Goal: Communication & Community: Participate in discussion

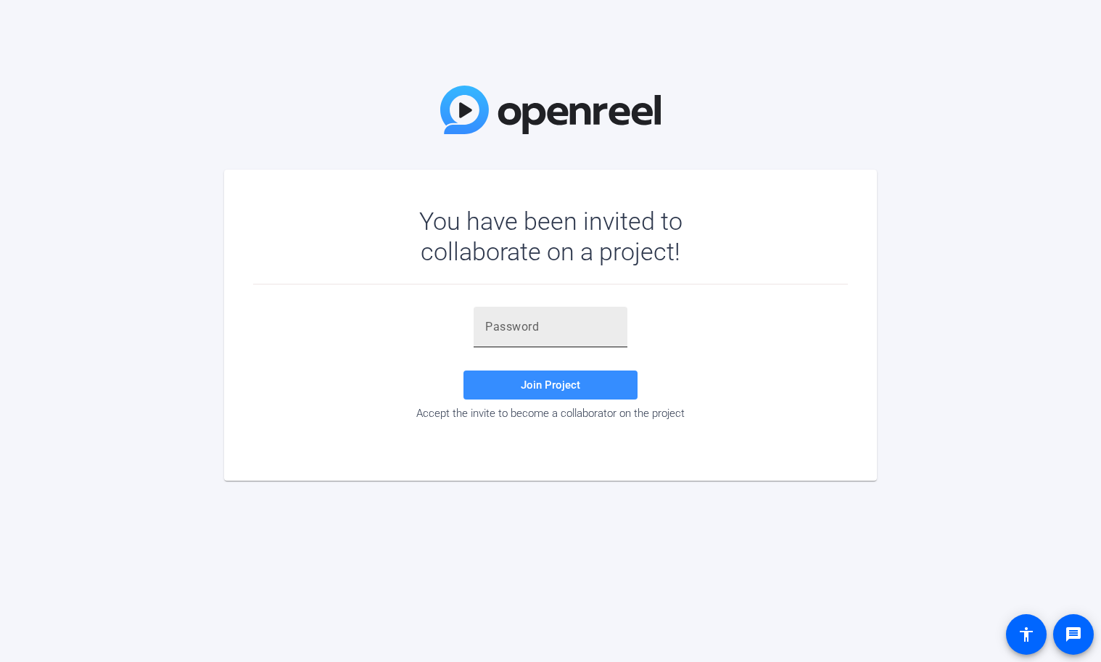
click at [503, 317] on div at bounding box center [550, 327] width 131 height 41
paste input "r6EE~_"
type input "r6EE~_"
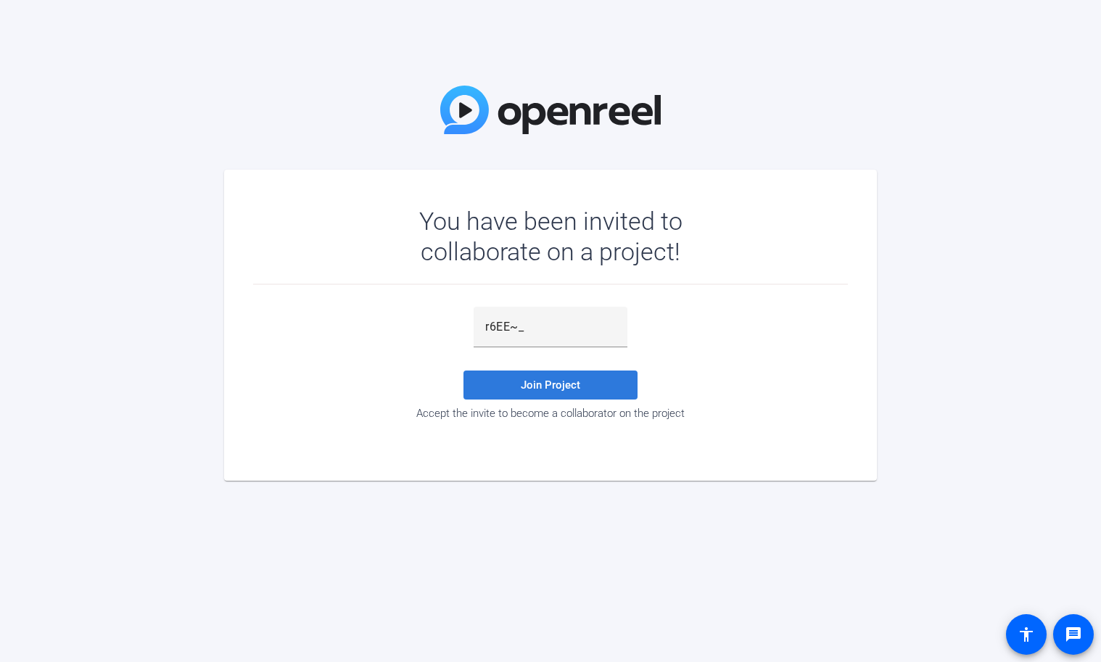
click at [530, 377] on span at bounding box center [551, 385] width 174 height 35
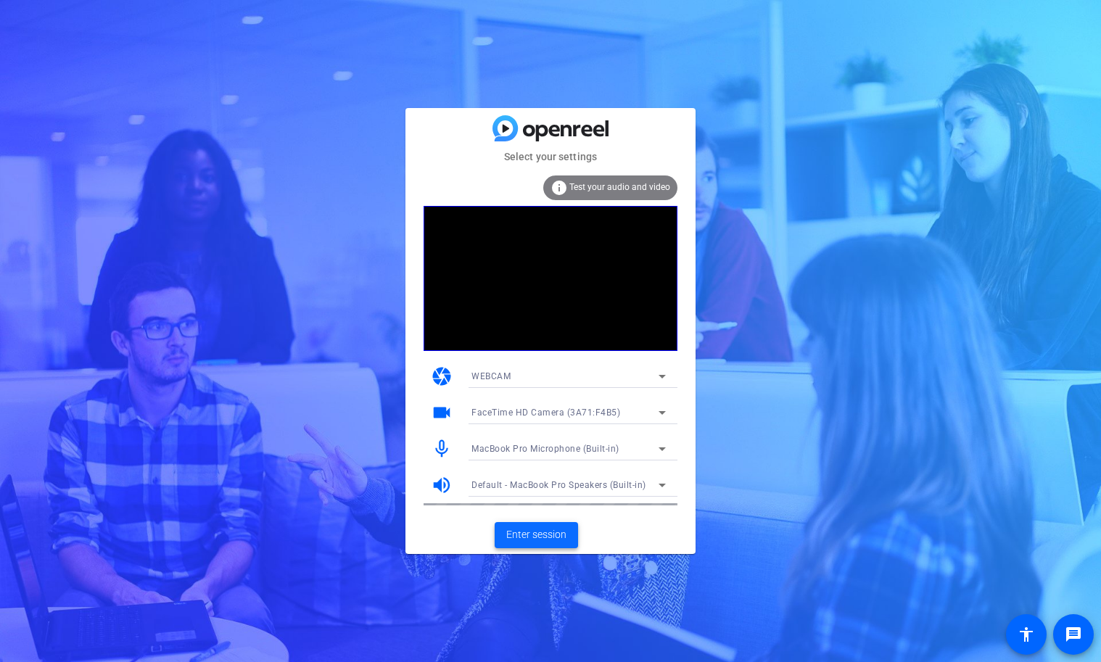
click at [540, 539] on span "Enter session" at bounding box center [536, 534] width 60 height 15
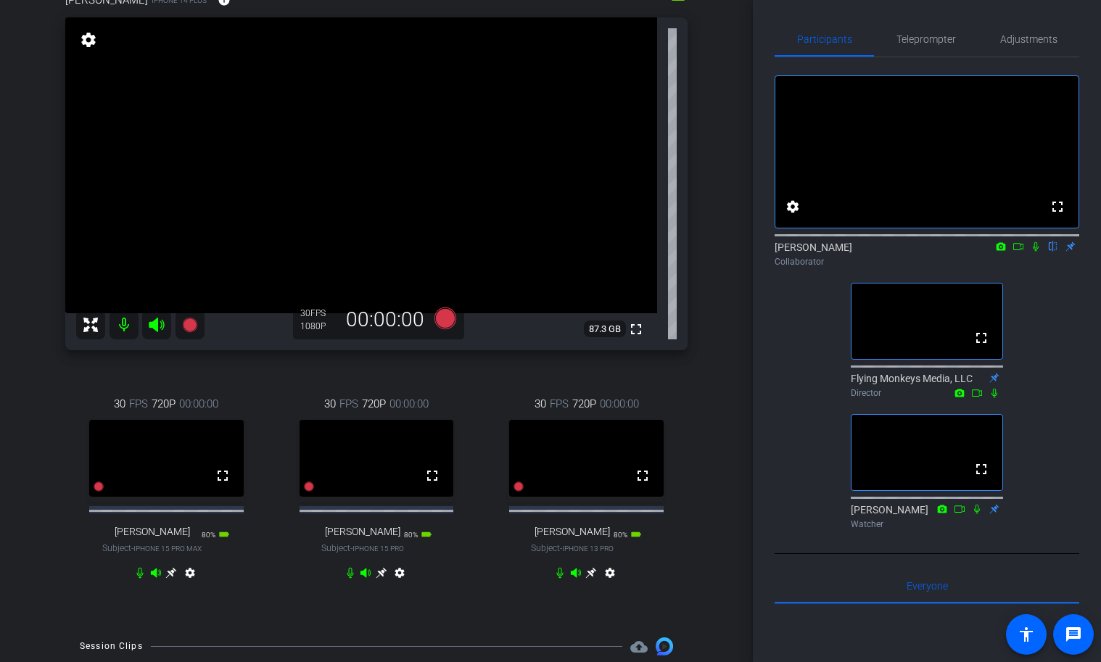
scroll to position [147, 0]
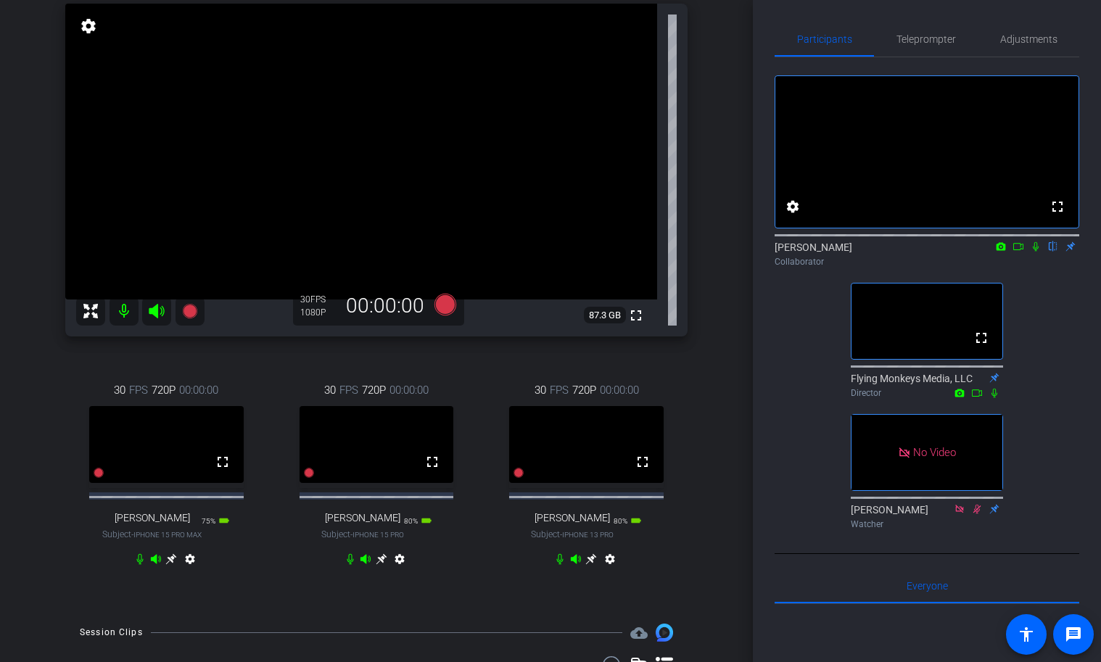
click at [1046, 535] on div "fullscreen settings [PERSON_NAME] flip Collaborator fullscreen Flying Monkeys M…" at bounding box center [927, 296] width 305 height 478
click at [1050, 535] on div "fullscreen settings [PERSON_NAME] flip Collaborator fullscreen Flying Monkeys M…" at bounding box center [927, 296] width 305 height 478
click at [1057, 459] on div "fullscreen settings [PERSON_NAME] flip Collaborator fullscreen Flying Monkeys M…" at bounding box center [927, 296] width 305 height 478
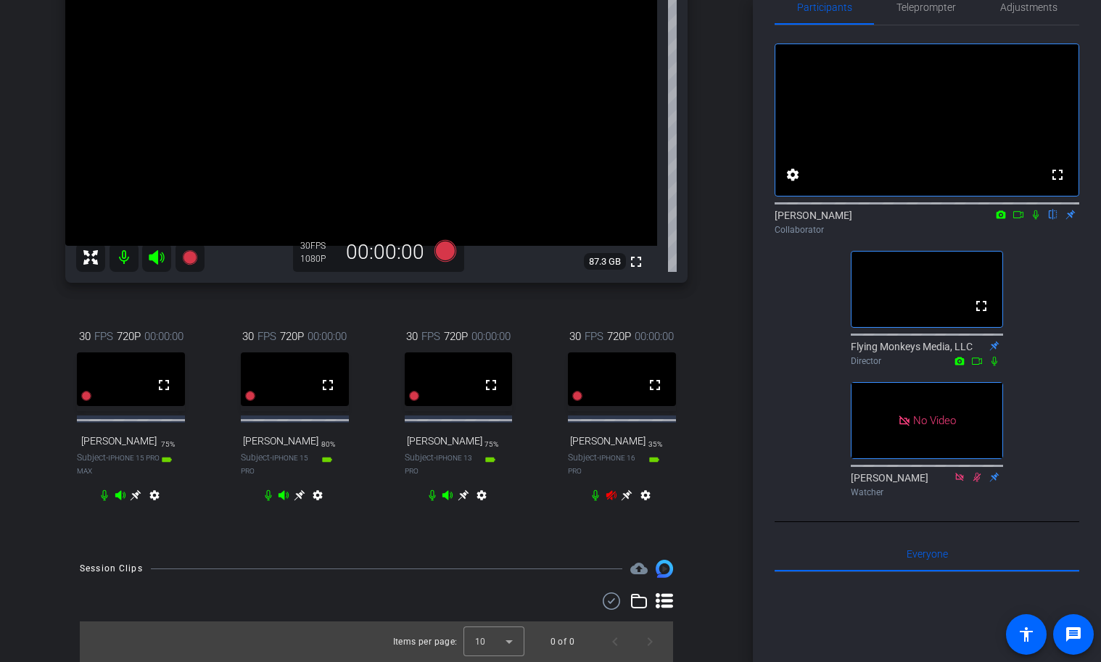
scroll to position [0, 0]
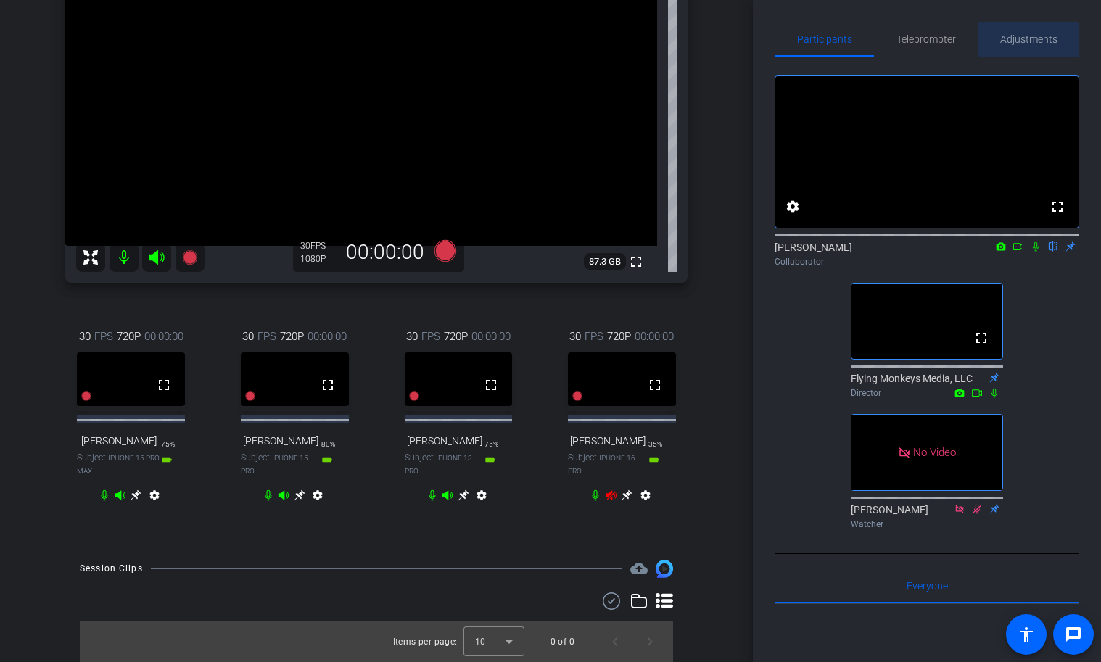
click at [1031, 34] on span "Adjustments" at bounding box center [1028, 39] width 57 height 10
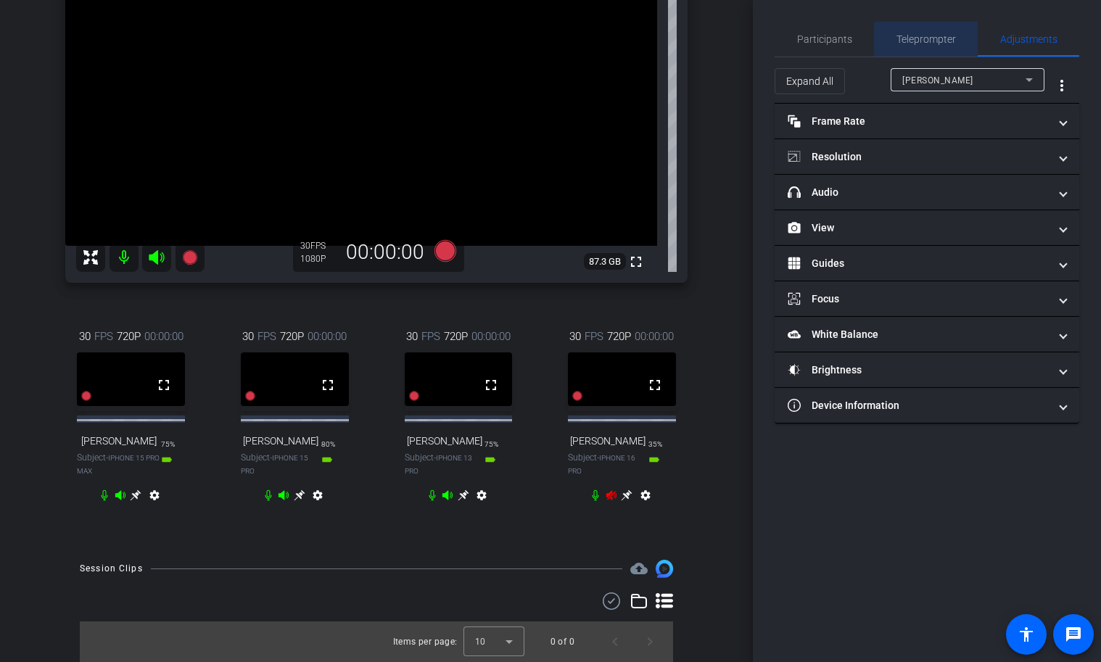
click at [941, 32] on span "Teleprompter" at bounding box center [926, 39] width 59 height 35
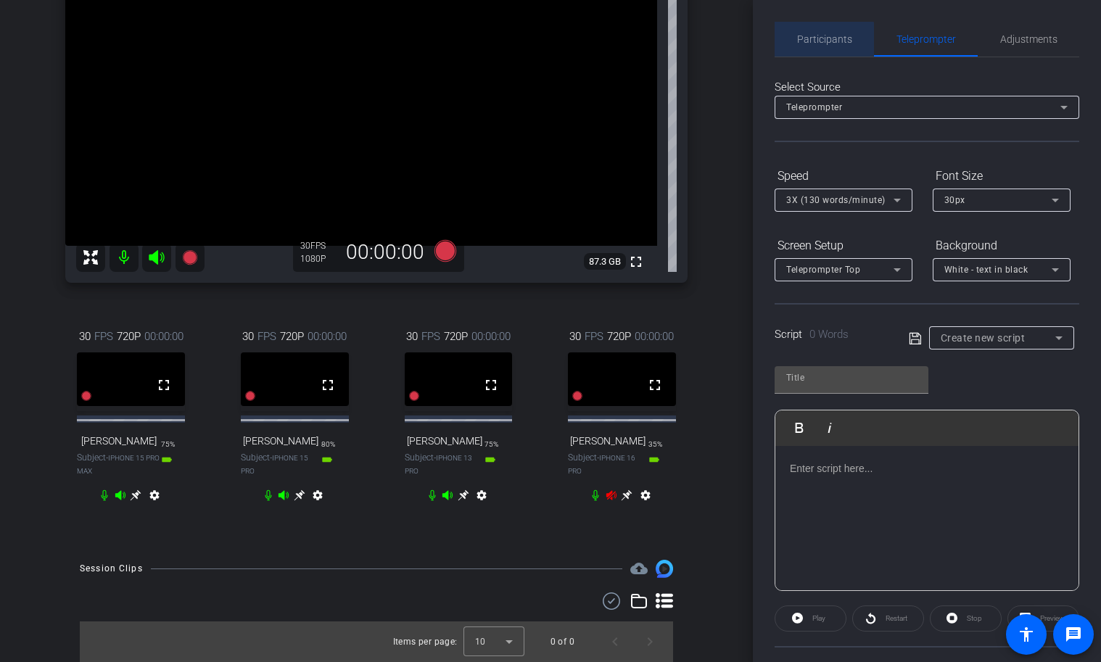
click at [824, 44] on span "Participants" at bounding box center [824, 39] width 55 height 10
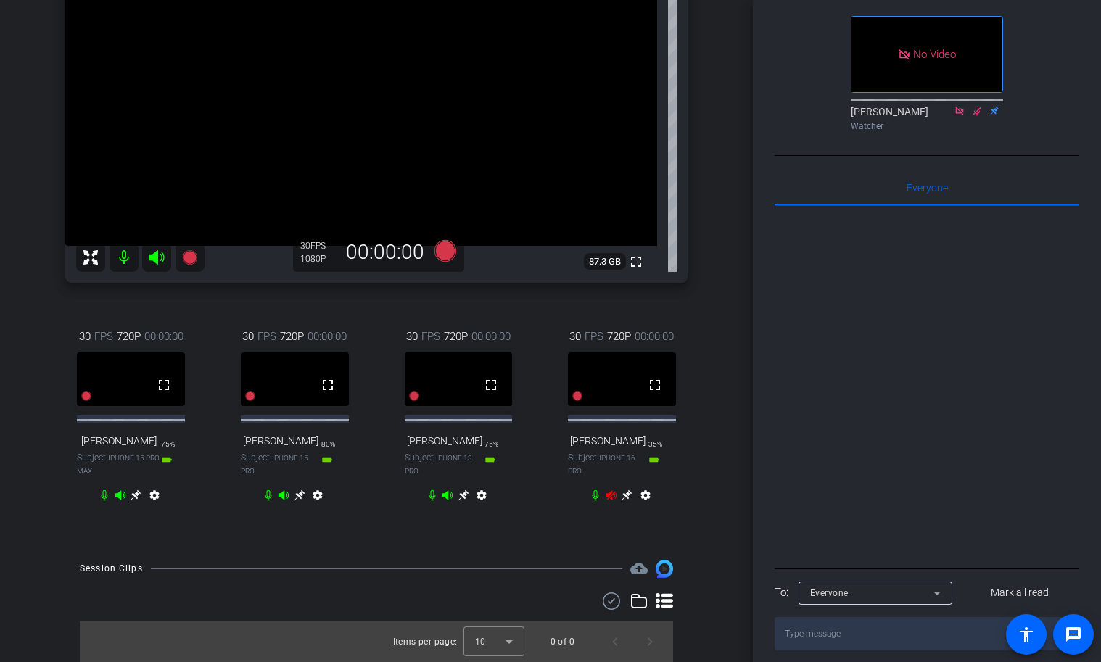
scroll to position [469, 0]
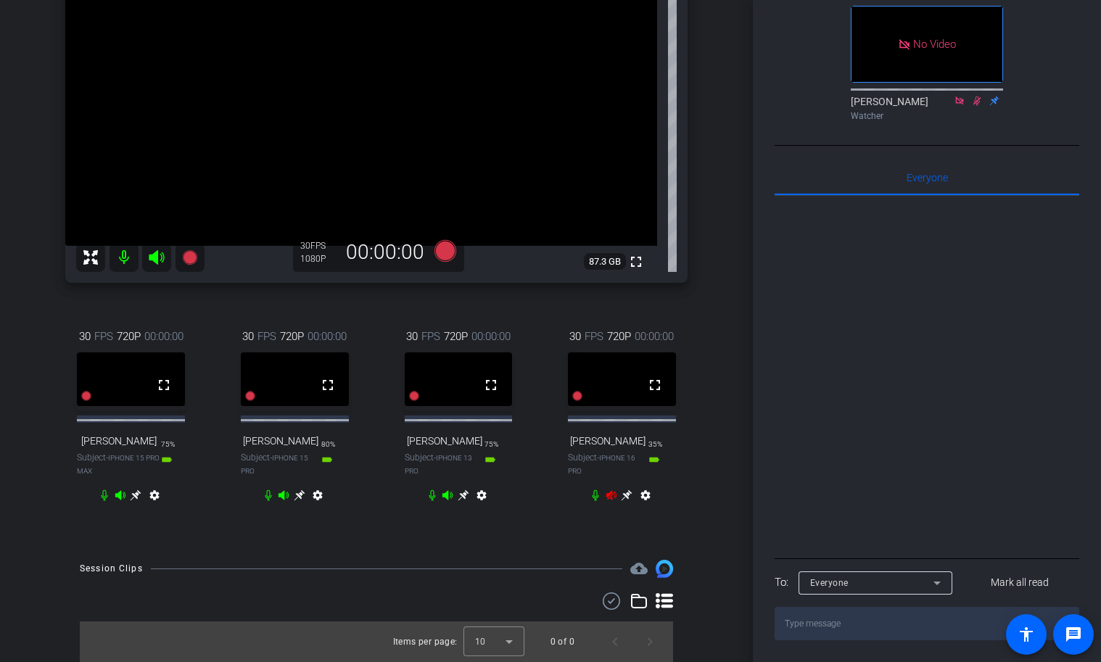
click at [879, 583] on div "Everyone" at bounding box center [871, 583] width 123 height 18
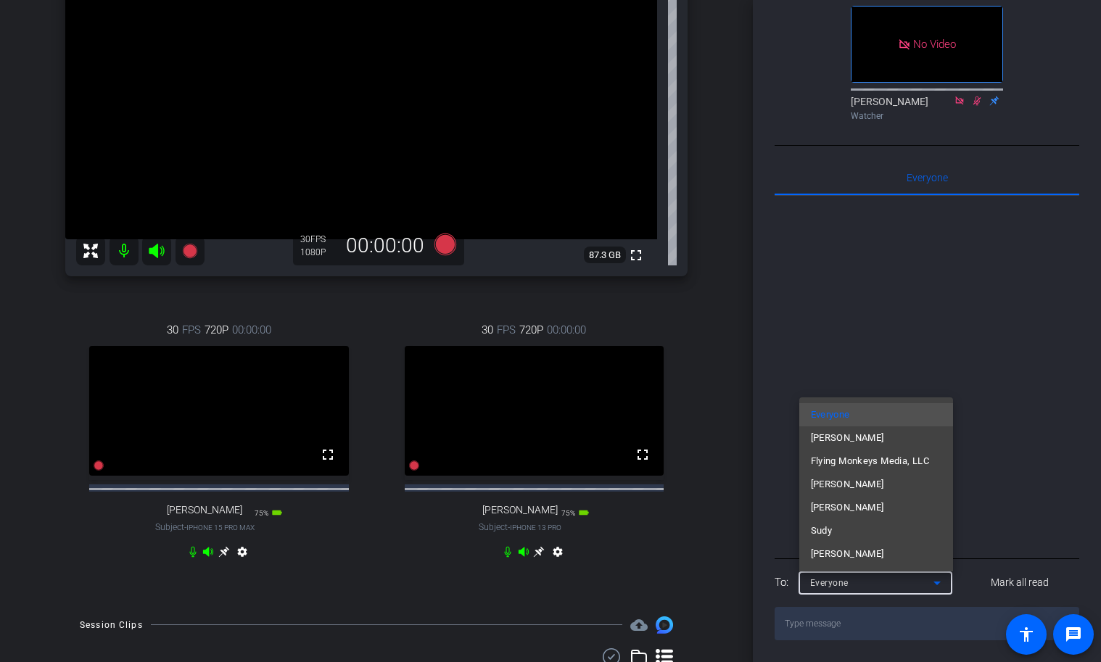
click at [843, 337] on div at bounding box center [550, 331] width 1101 height 662
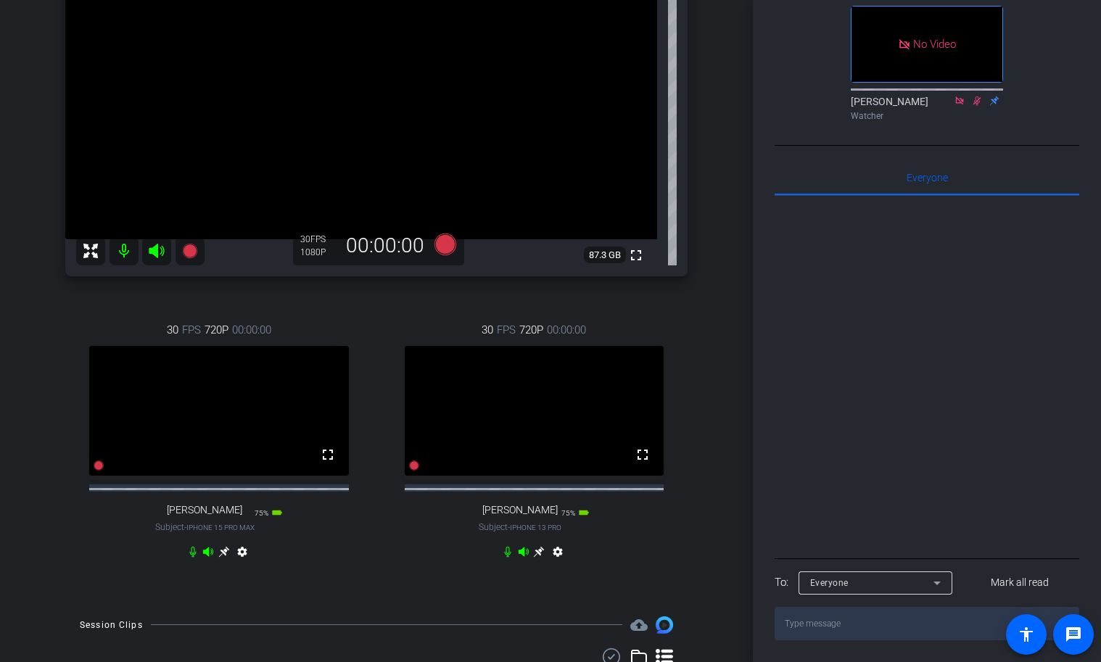
scroll to position [0, 0]
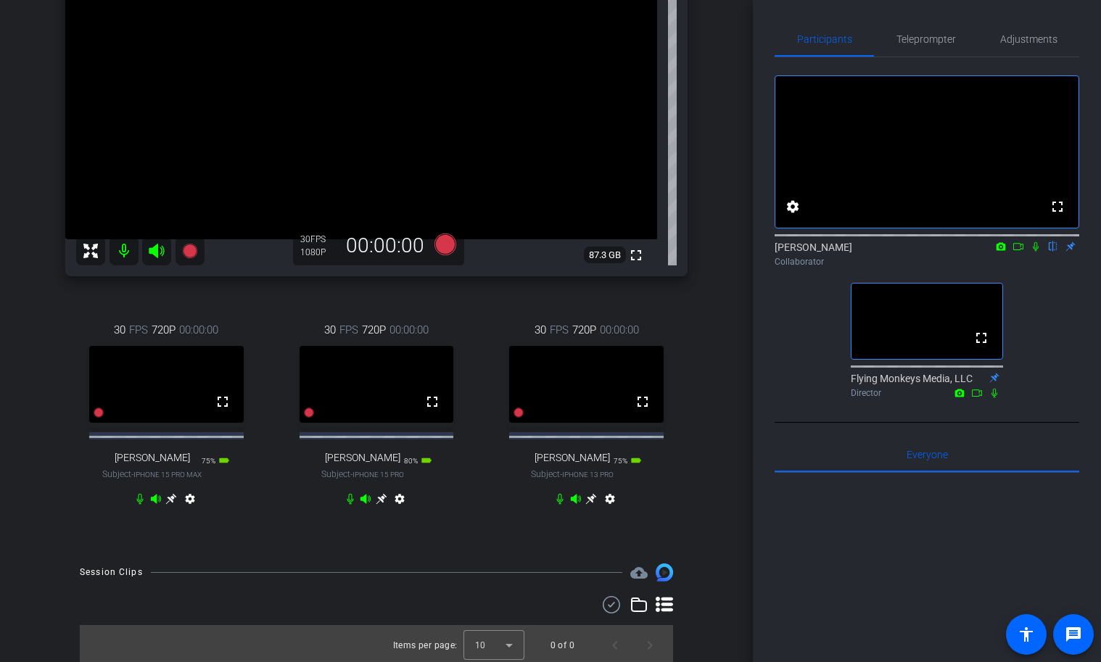
click at [1035, 252] on icon at bounding box center [1036, 247] width 12 height 10
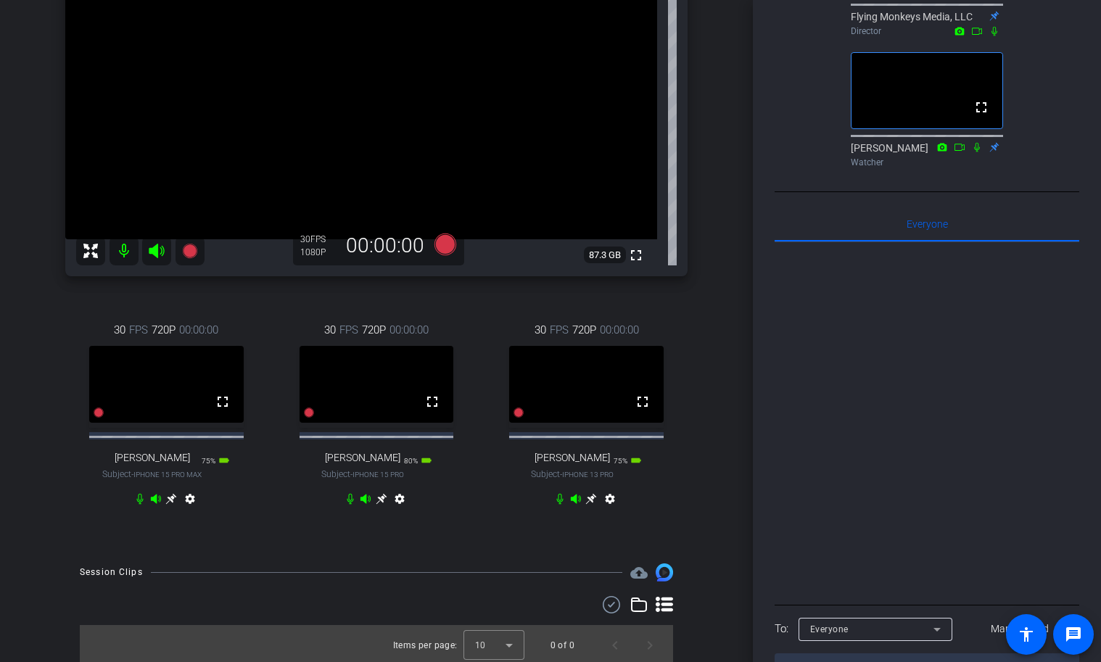
scroll to position [445, 0]
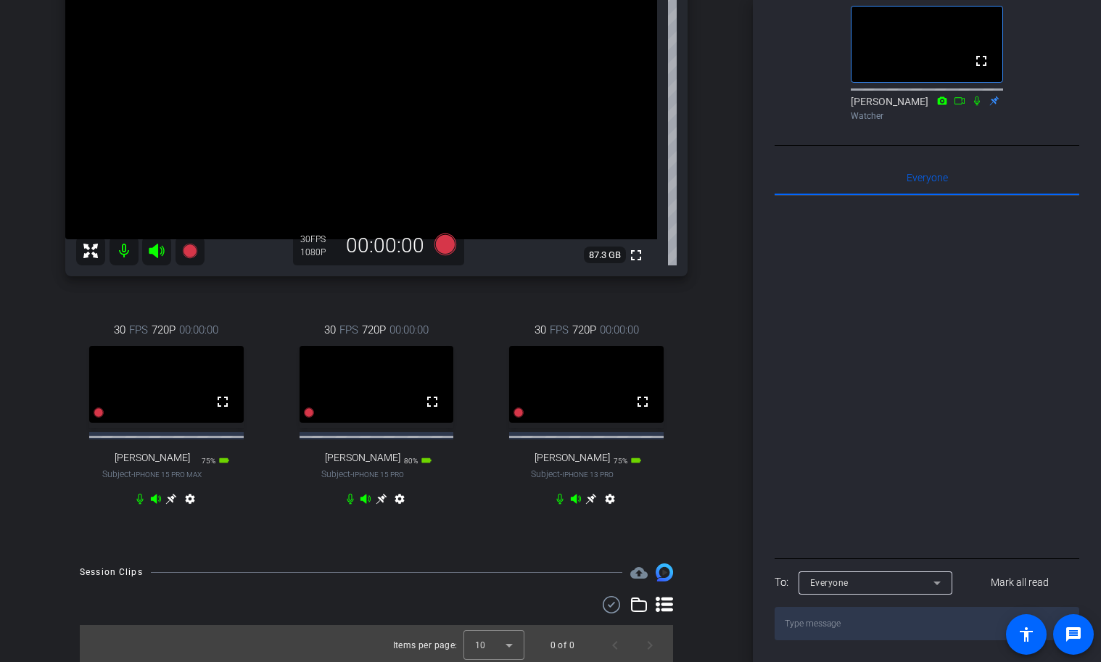
click at [897, 586] on div "Everyone" at bounding box center [871, 583] width 123 height 18
click at [897, 586] on body "Accessibility Screen-Reader Guide, Feedback, and Issue Reporting | New window m…" at bounding box center [550, 331] width 1101 height 662
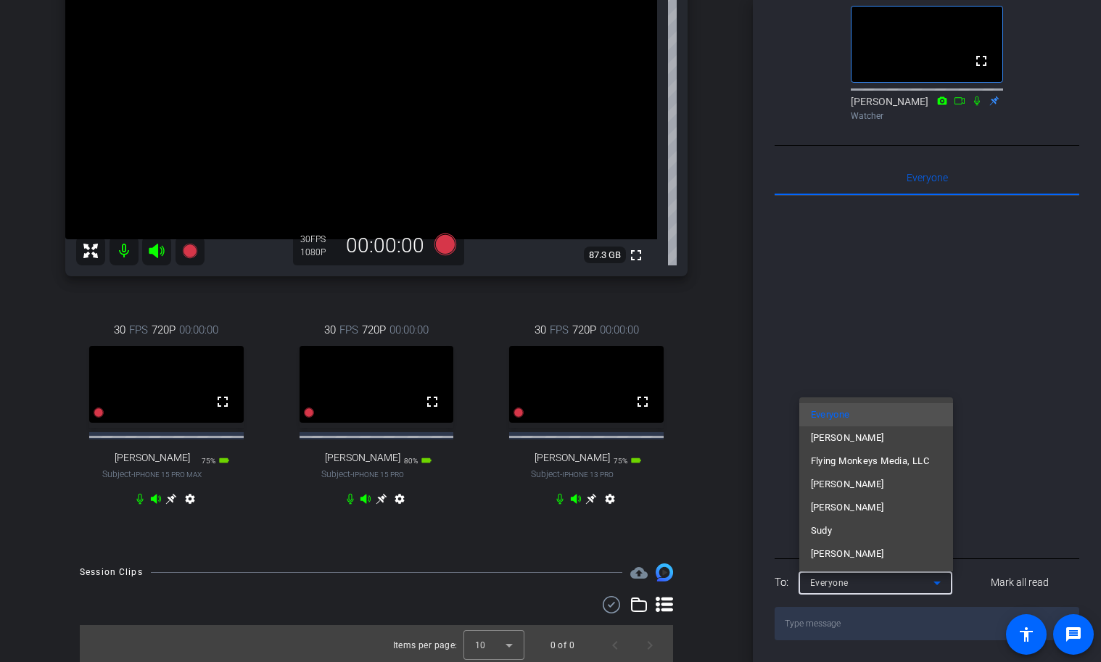
click at [896, 300] on div at bounding box center [550, 331] width 1101 height 662
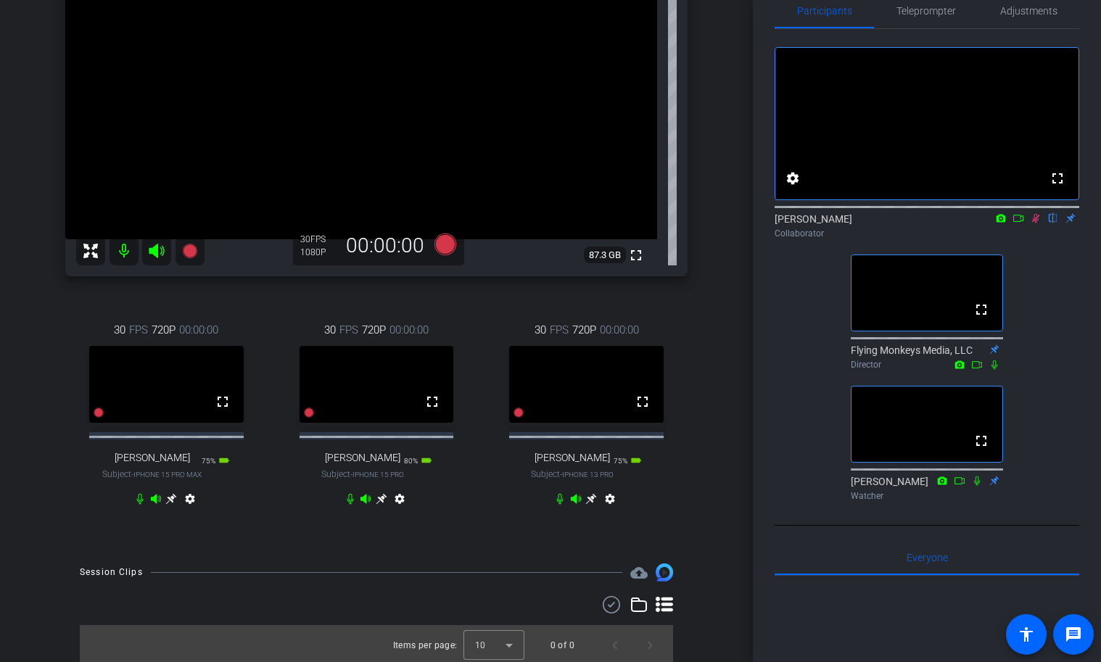
scroll to position [0, 0]
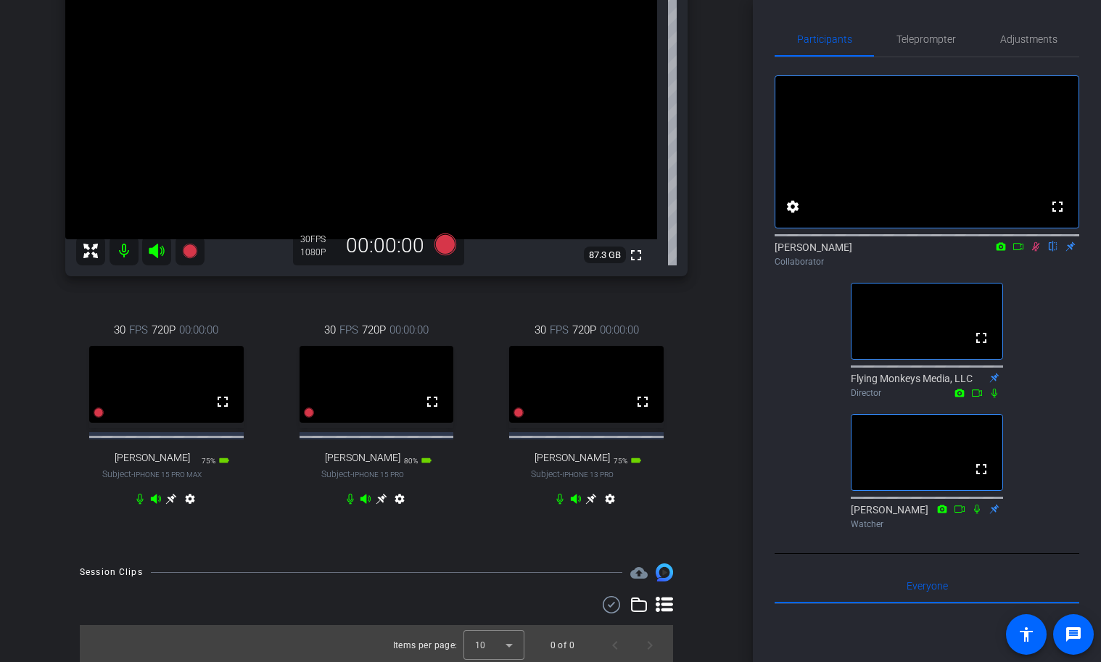
click at [295, 549] on div "[PERSON_NAME] iPhone 14 Plus info ROOM ID: 570567185 100% battery_std fullscree…" at bounding box center [376, 221] width 680 height 655
click at [1044, 308] on div "fullscreen settings [PERSON_NAME] flip Collaborator fullscreen Flying Monkeys M…" at bounding box center [927, 296] width 305 height 478
click at [1037, 252] on icon at bounding box center [1036, 246] width 8 height 9
click at [1038, 252] on icon at bounding box center [1036, 247] width 12 height 10
click at [1032, 252] on icon at bounding box center [1036, 247] width 12 height 10
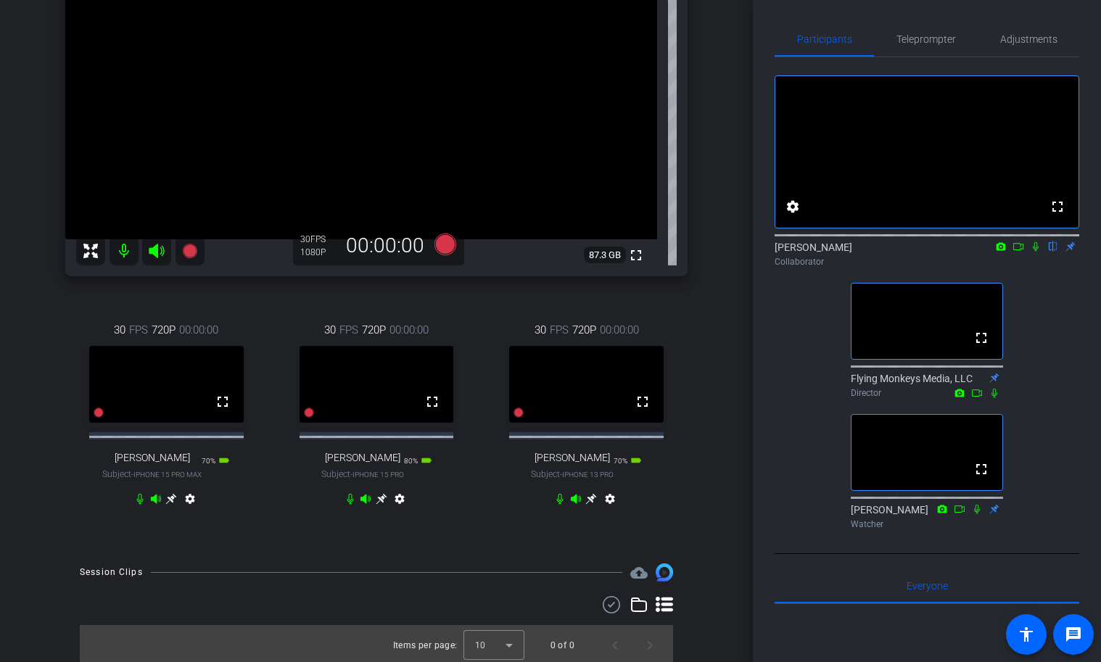
click at [65, 535] on div "30 FPS 720P 00:00:00 fullscreen [PERSON_NAME] Subject - iPhone 15 Pro Max 70% b…" at bounding box center [376, 416] width 622 height 236
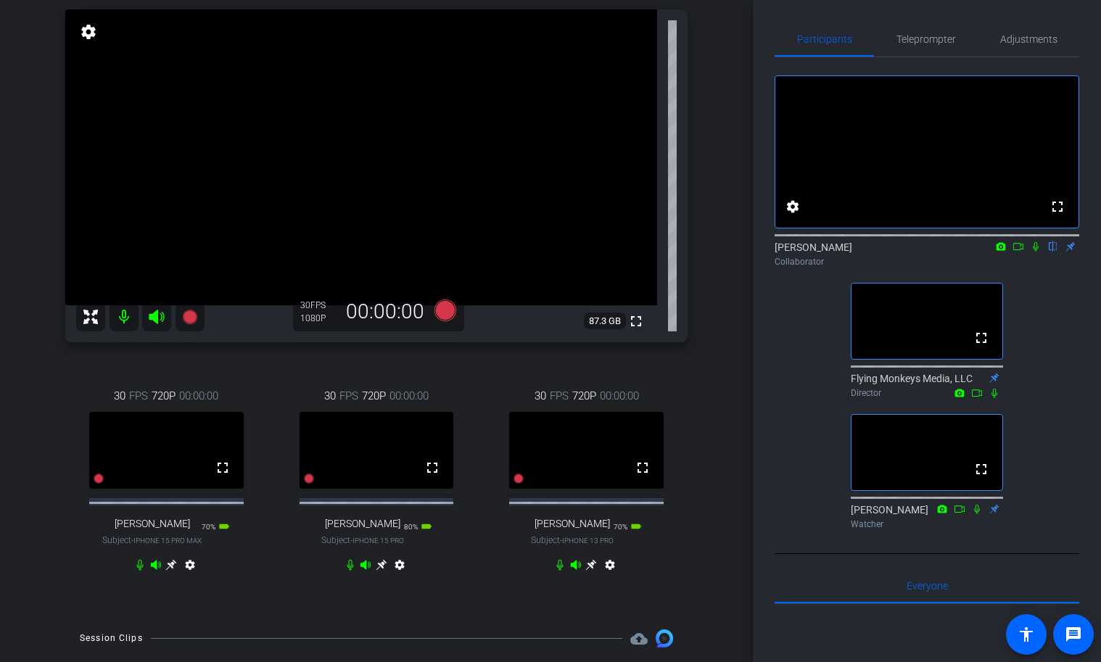
scroll to position [120, 0]
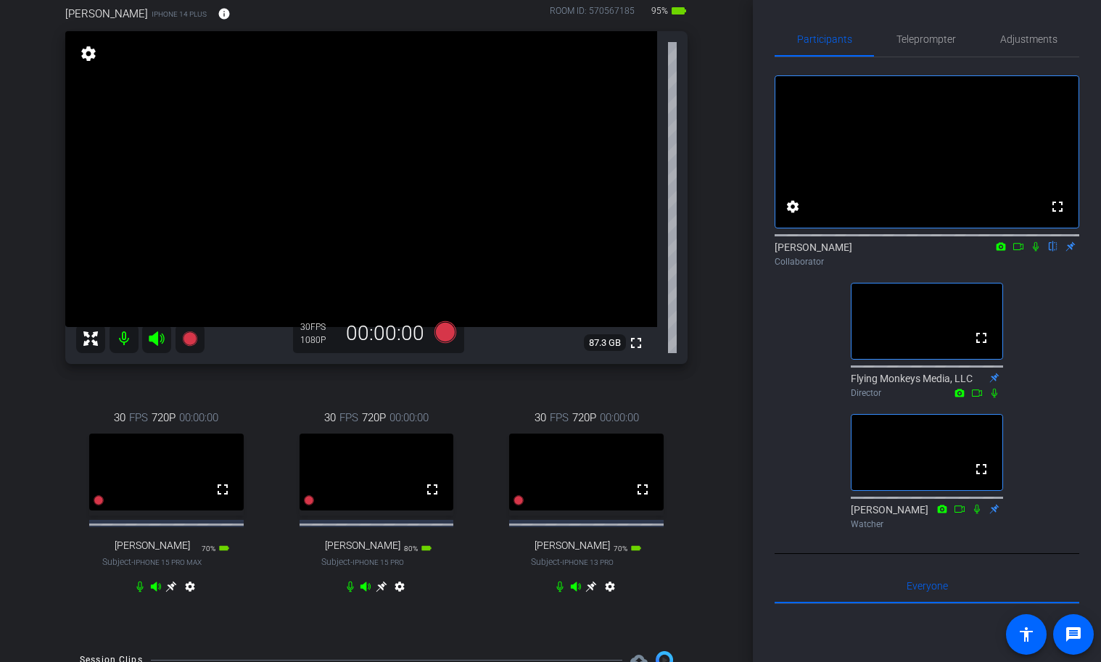
click at [1050, 292] on div "fullscreen settings [PERSON_NAME] flip Collaborator fullscreen Flying Monkeys M…" at bounding box center [927, 296] width 305 height 478
click at [1036, 252] on icon at bounding box center [1036, 247] width 12 height 10
click at [1050, 308] on div "fullscreen settings [PERSON_NAME] flip Collaborator fullscreen Flying Monkeys M…" at bounding box center [927, 296] width 305 height 478
click at [1034, 252] on icon at bounding box center [1036, 246] width 8 height 9
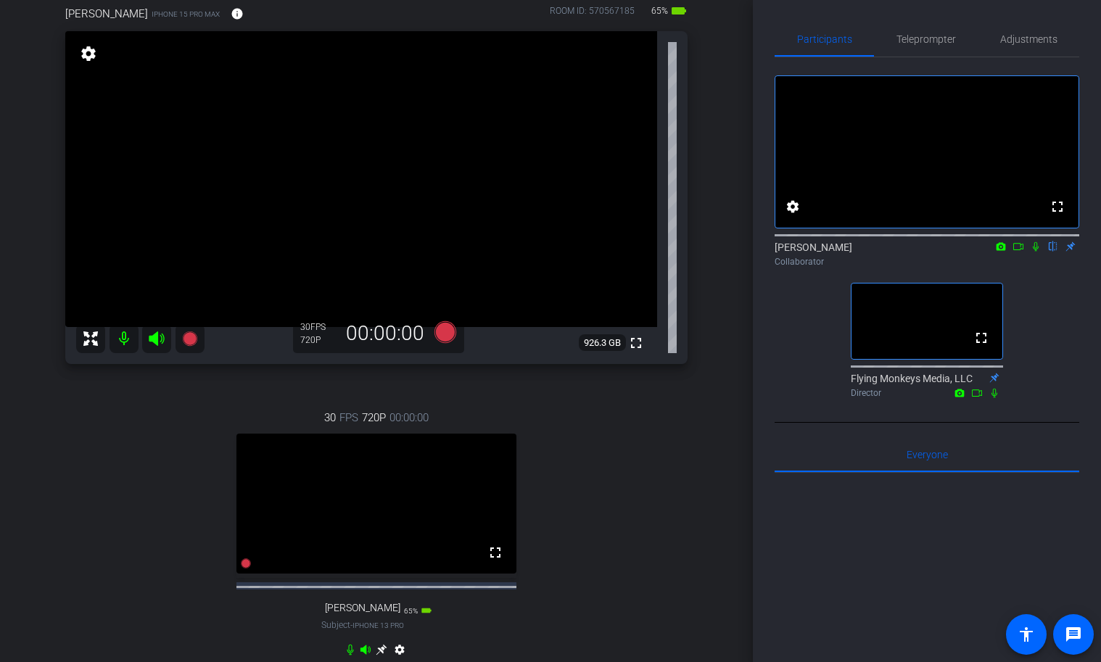
scroll to position [0, 0]
